Goal: Task Accomplishment & Management: Complete application form

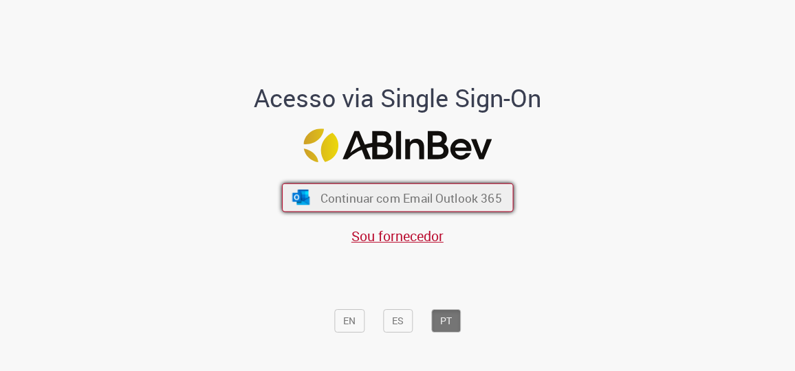
click at [421, 195] on span "Continuar com Email Outlook 365" at bounding box center [410, 198] width 181 height 16
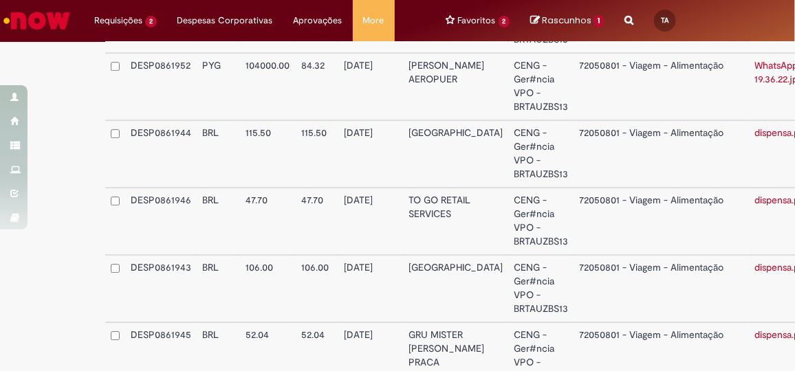
scroll to position [1745, 0]
